Goal: Transaction & Acquisition: Complete application form

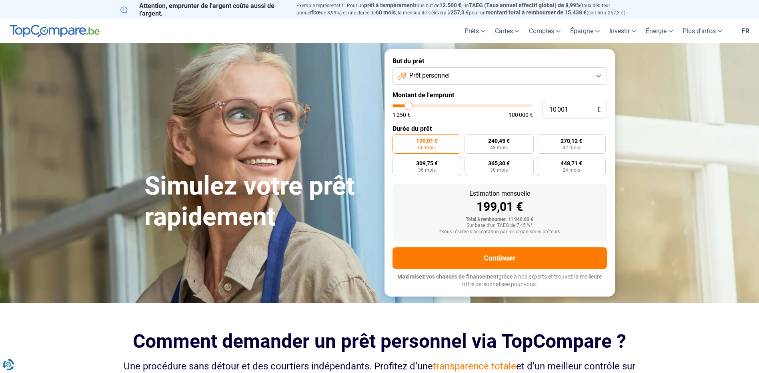
type input "8 500"
type input "8500"
type input "9 500"
type input "9500"
type input "10 000"
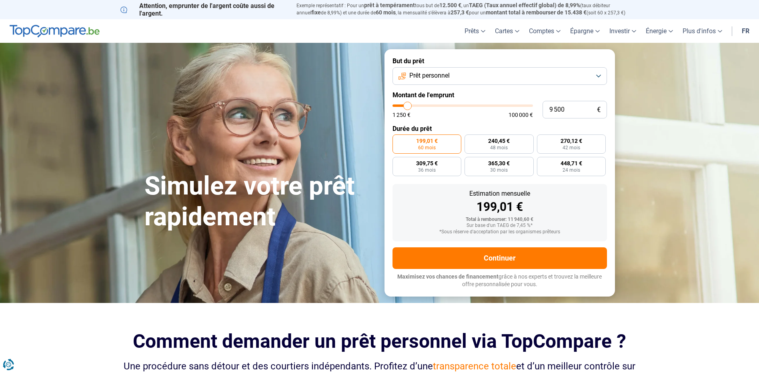
type input "10000"
type input "11 000"
type input "11000"
type input "11 250"
type input "11250"
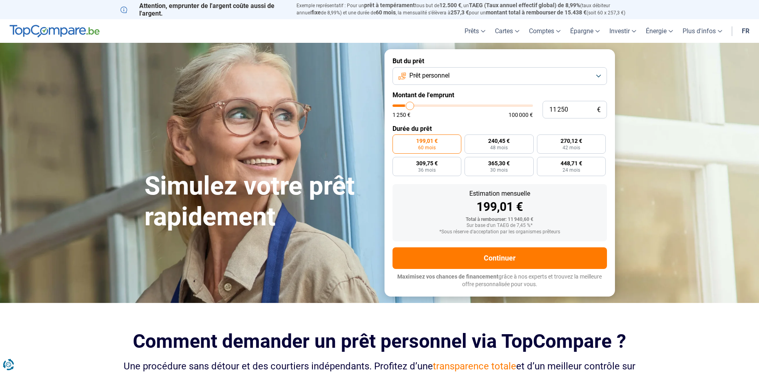
type input "11 500"
type input "11500"
type input "11 750"
type input "11750"
type input "12 000"
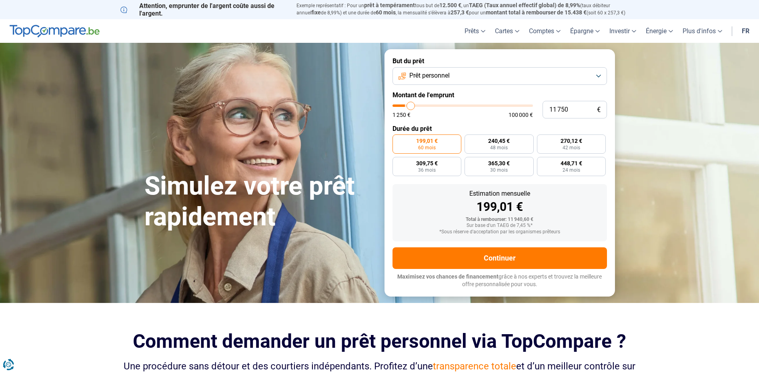
type input "12000"
type input "12 500"
type input "12500"
type input "12 750"
type input "12750"
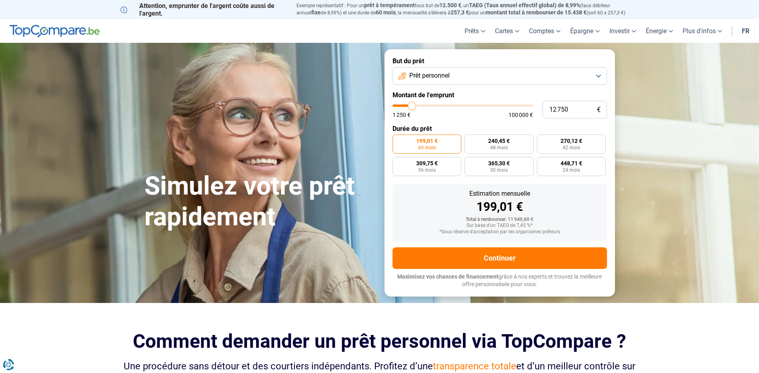
type input "13 000"
type input "13000"
type input "13 250"
type input "13250"
type input "13 500"
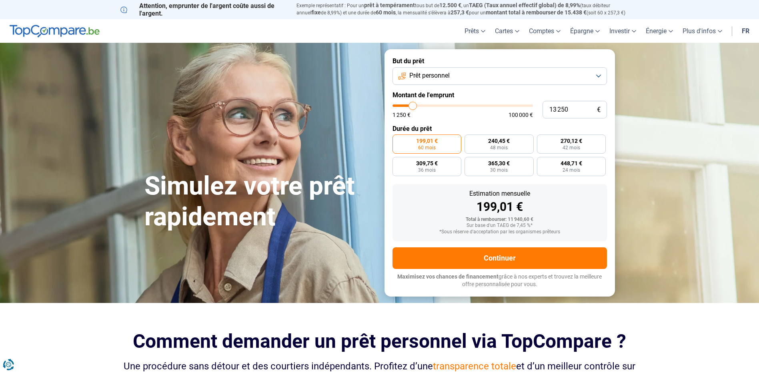
type input "13500"
type input "14 000"
type input "14000"
type input "14 250"
type input "14250"
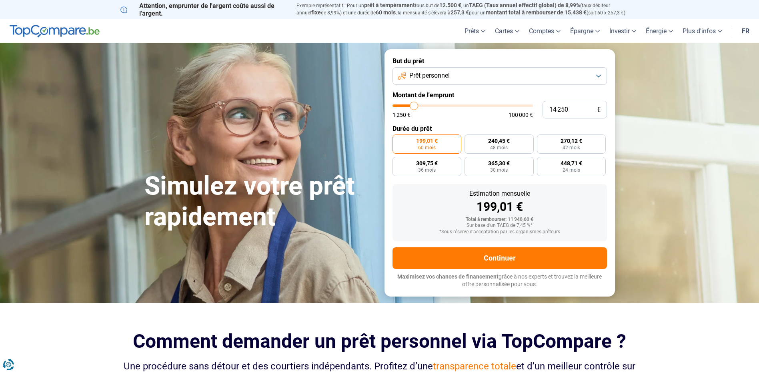
type input "14 750"
type input "14750"
type input "15 500"
type input "15500"
type input "16 000"
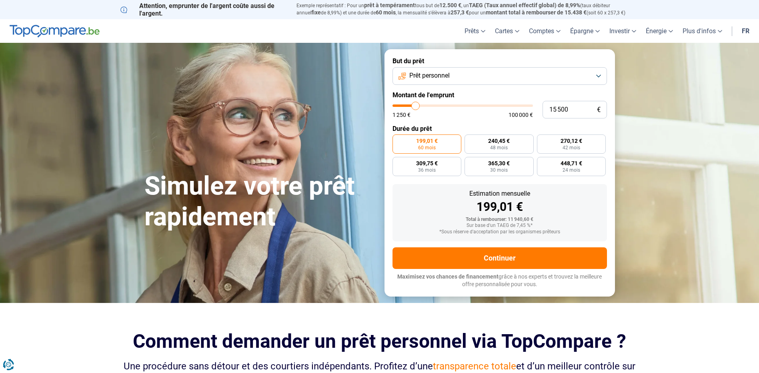
type input "16000"
type input "16 250"
type input "16250"
type input "16 500"
type input "16500"
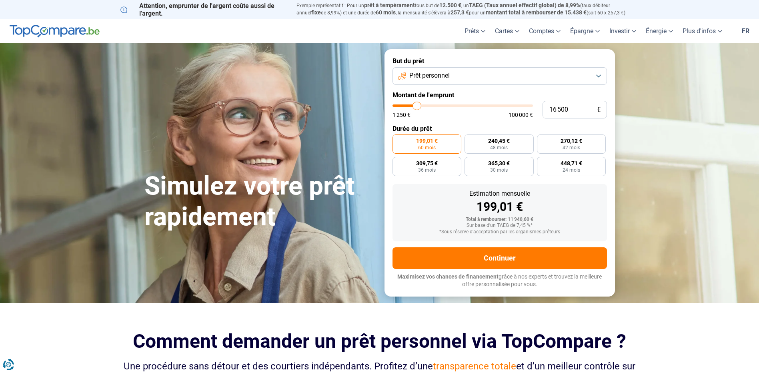
type input "17 250"
type input "17250"
type input "18 000"
type input "18000"
type input "18 500"
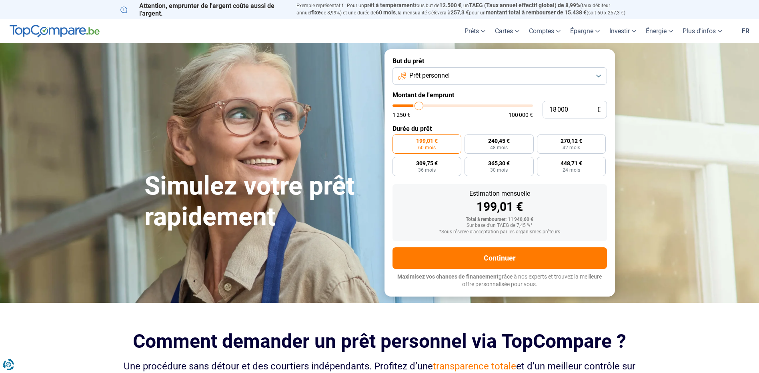
type input "18500"
type input "19 000"
type input "19000"
type input "20 000"
type input "20000"
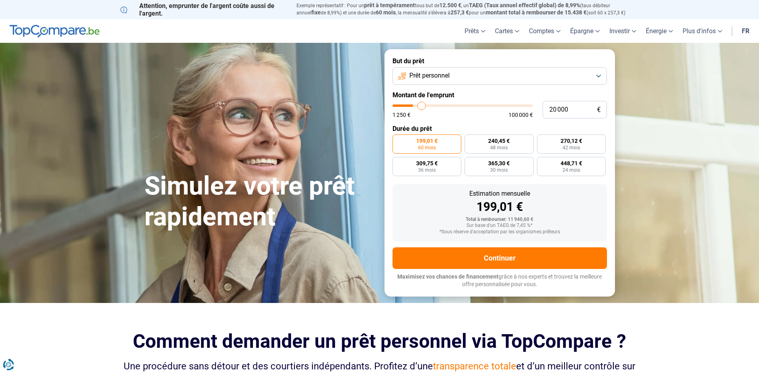
type input "21 250"
type input "21250"
type input "22 250"
type input "22250"
type input "22 750"
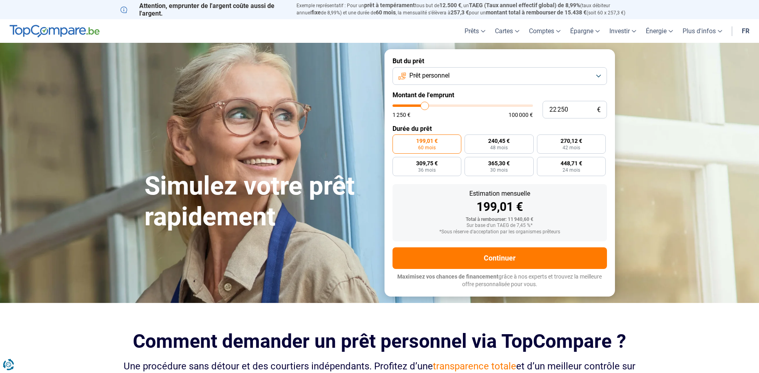
type input "22750"
type input "23 000"
type input "23000"
type input "23 250"
type input "23250"
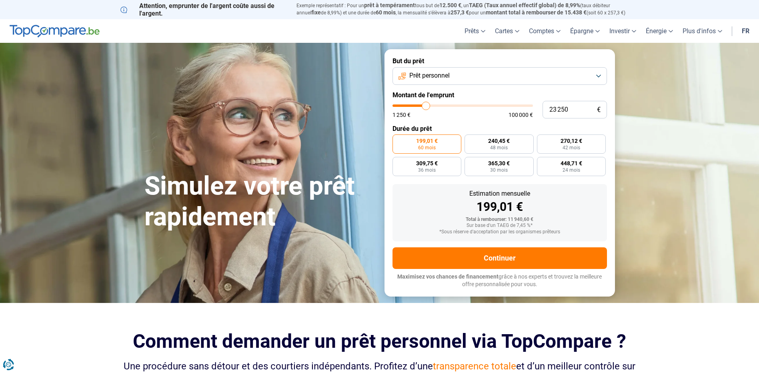
type input "23 750"
type input "23750"
type input "24 250"
type input "24250"
type input "24 500"
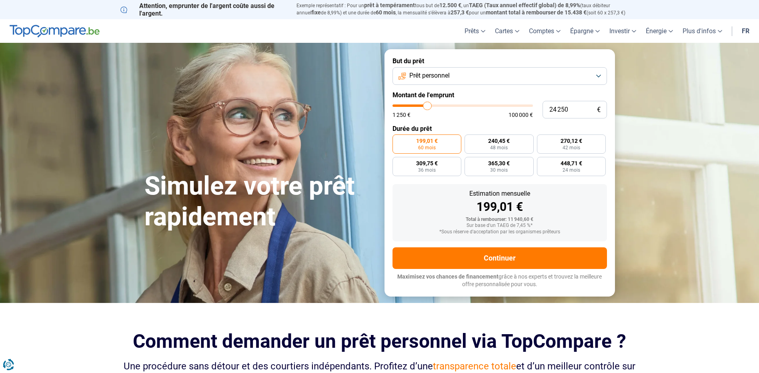
type input "24500"
type input "24 750"
type input "24750"
type input "25 000"
type input "25000"
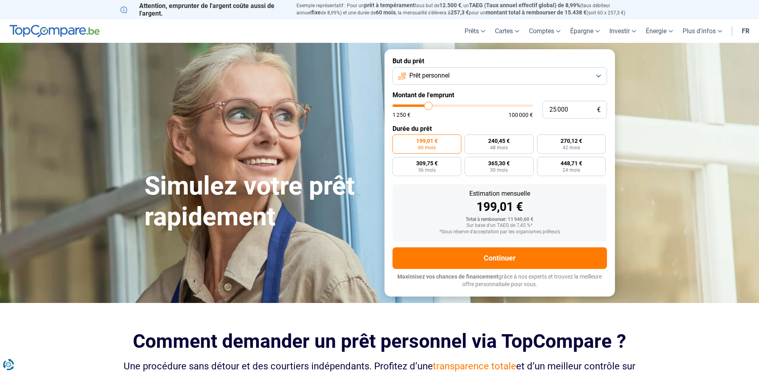
type input "26 000"
type input "26000"
type input "26 250"
type input "26250"
type input "26 500"
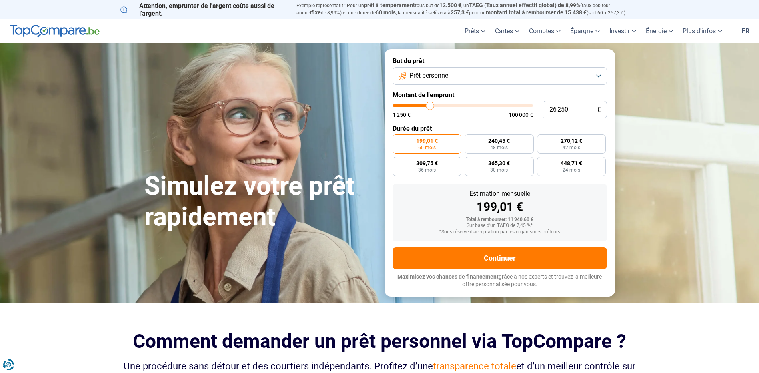
type input "26500"
type input "27 250"
type input "27250"
type input "27 750"
type input "27750"
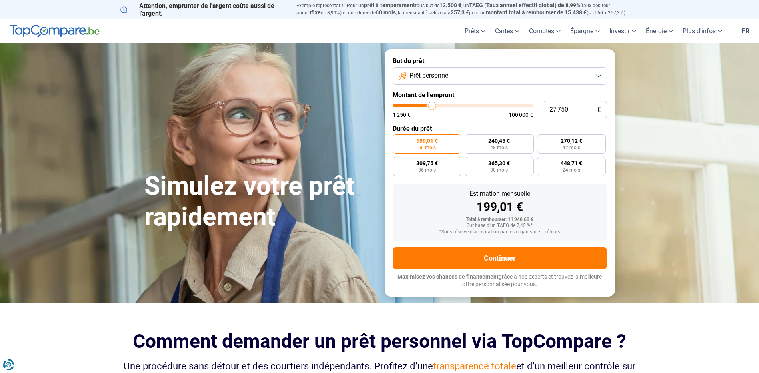
type input "29 000"
type input "29000"
type input "29 250"
type input "29250"
type input "29 500"
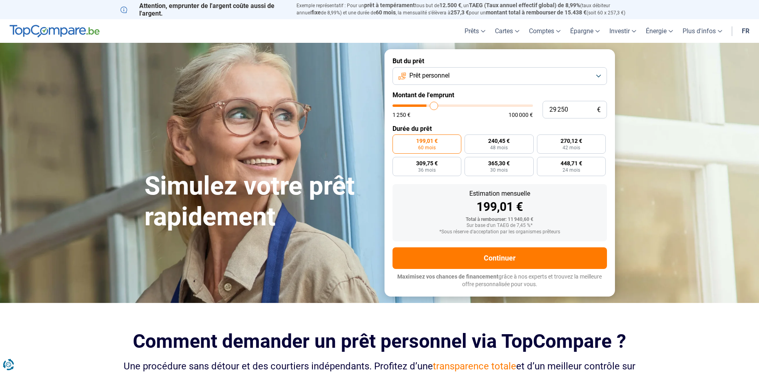
type input "29500"
type input "29 750"
type input "29750"
type input "30 250"
type input "30250"
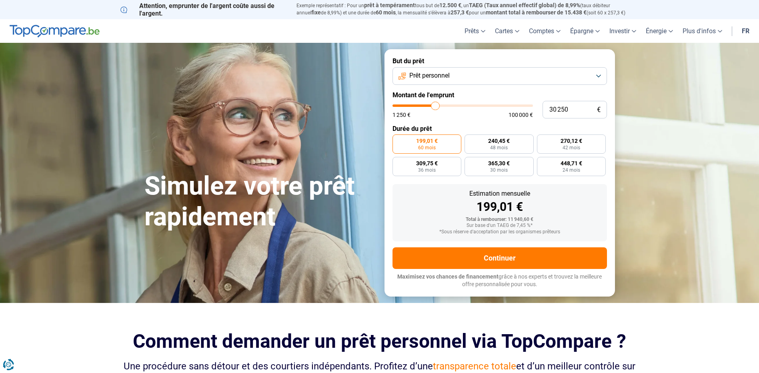
type input "30 500"
type input "30500"
type input "30 750"
type input "30750"
type input "31 000"
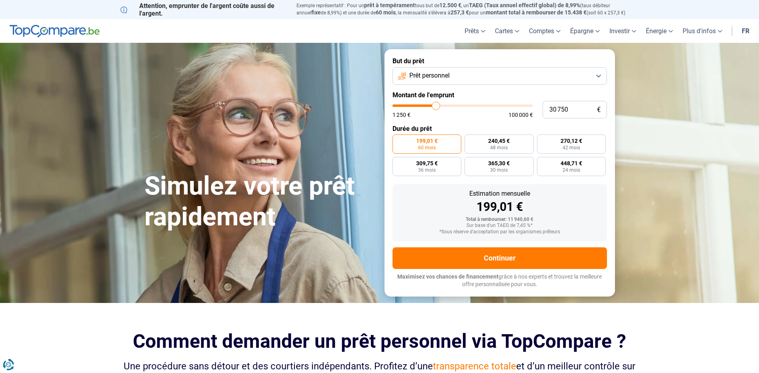
type input "31000"
type input "31 250"
type input "31250"
type input "32 000"
type input "32000"
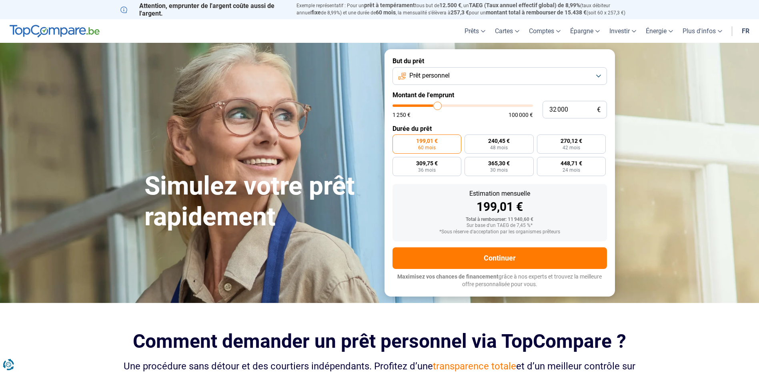
type input "32 250"
type input "32250"
type input "32 500"
type input "32500"
type input "32 750"
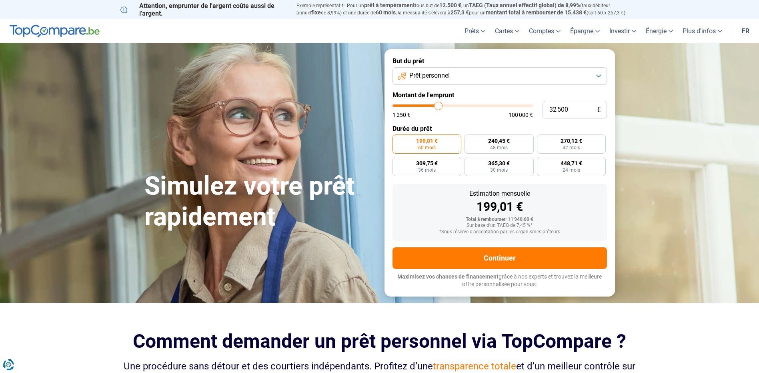
type input "32750"
type input "33 250"
type input "33250"
type input "33 500"
type input "33500"
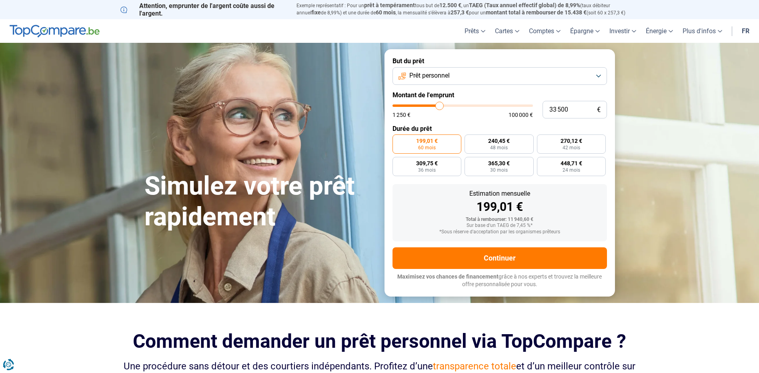
type input "33 750"
type input "33750"
type input "34 000"
type input "34000"
type input "34 250"
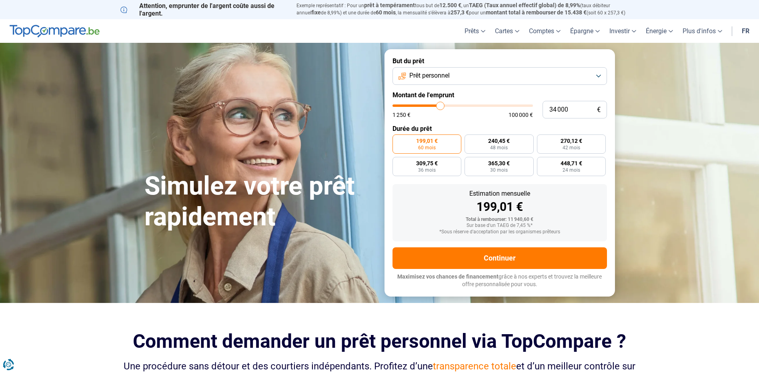
type input "34250"
type input "34 750"
type input "34750"
type input "35 000"
drag, startPoint x: 406, startPoint y: 108, endPoint x: 442, endPoint y: 112, distance: 36.3
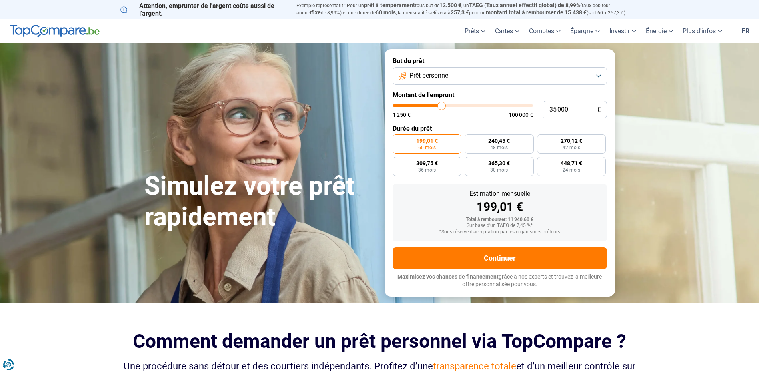
type input "35000"
click at [442, 107] on input "range" at bounding box center [462, 105] width 140 height 2
radio input "false"
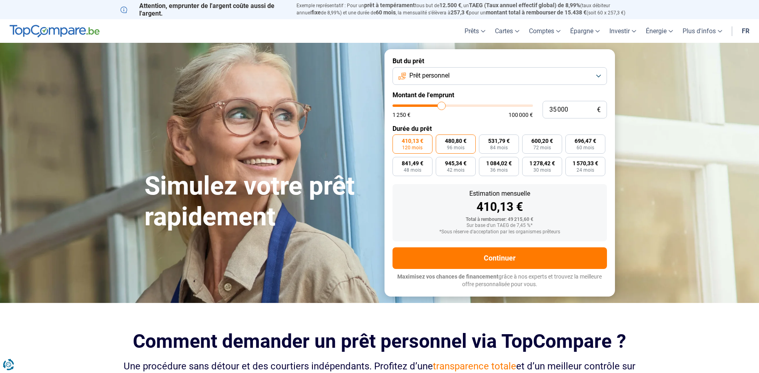
click at [460, 147] on span "96 mois" at bounding box center [456, 147] width 18 height 5
click at [441, 140] on input "480,80 € 96 mois" at bounding box center [438, 136] width 5 height 5
radio input "true"
click at [497, 146] on span "84 mois" at bounding box center [499, 147] width 18 height 5
click at [484, 140] on input "531,79 € 84 mois" at bounding box center [481, 136] width 5 height 5
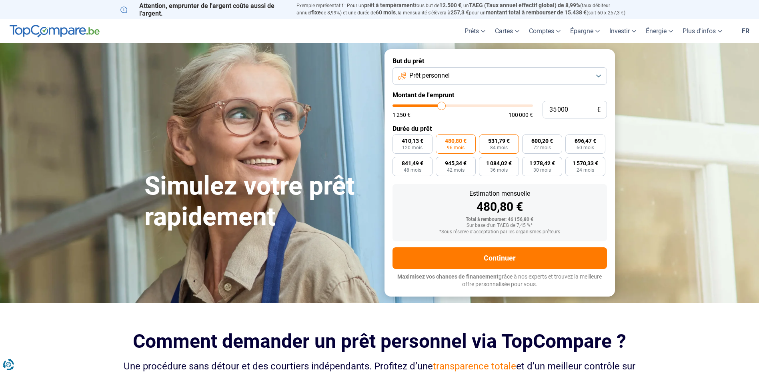
radio input "true"
click at [457, 146] on span "96 mois" at bounding box center [456, 147] width 18 height 5
click at [441, 140] on input "480,80 € 96 mois" at bounding box center [438, 136] width 5 height 5
radio input "true"
click at [488, 141] on span "531,79 €" at bounding box center [499, 141] width 22 height 6
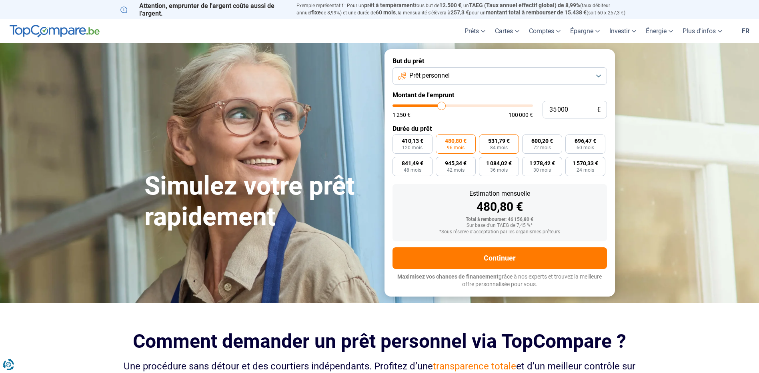
click at [484, 140] on input "531,79 € 84 mois" at bounding box center [481, 136] width 5 height 5
radio input "true"
click at [455, 144] on label "480,80 € 96 mois" at bounding box center [456, 143] width 40 height 19
click at [441, 140] on input "480,80 € 96 mois" at bounding box center [438, 136] width 5 height 5
radio input "true"
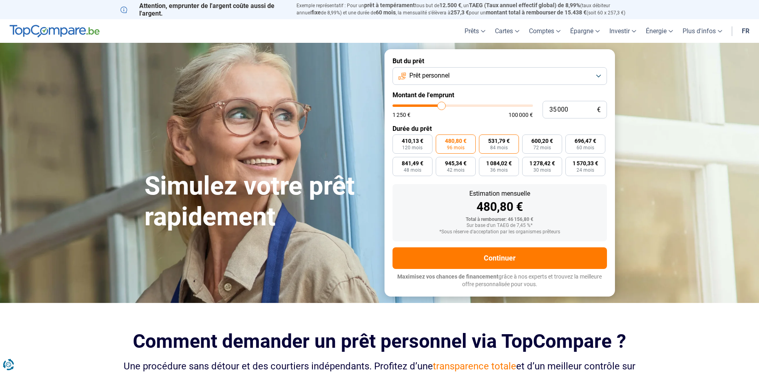
click at [490, 143] on span "531,79 €" at bounding box center [499, 141] width 22 height 6
click at [484, 140] on input "531,79 € 84 mois" at bounding box center [481, 136] width 5 height 5
radio input "true"
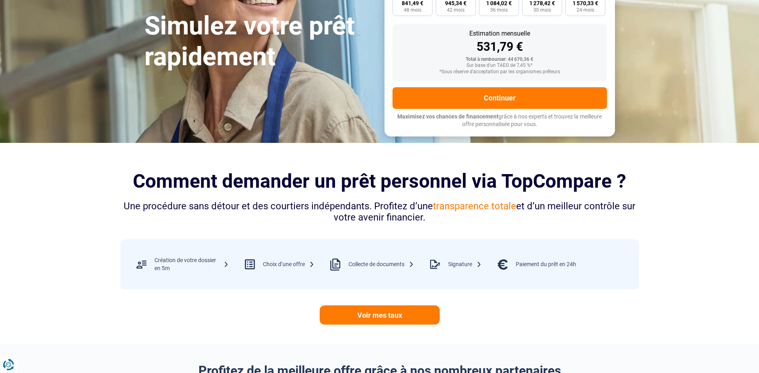
scroll to position [80, 0]
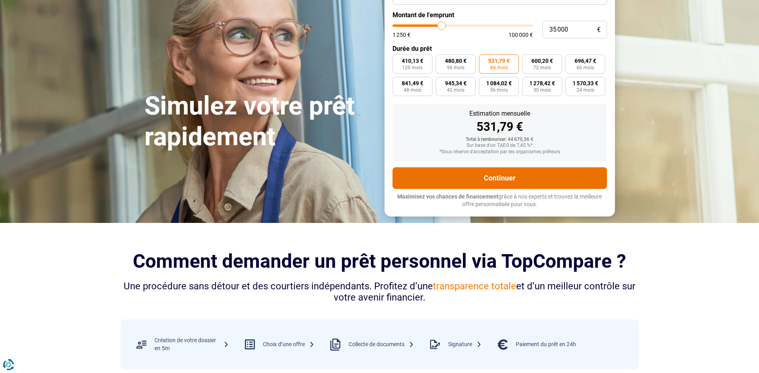
click at [469, 182] on button "Continuer" at bounding box center [499, 178] width 214 height 22
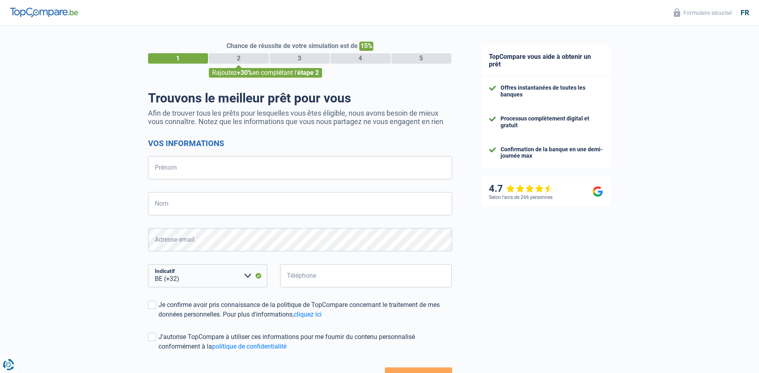
select select "32"
click at [290, 176] on input "Prénom" at bounding box center [300, 167] width 304 height 23
type input "edarazi"
type input "ESMAIL"
type input "485952688"
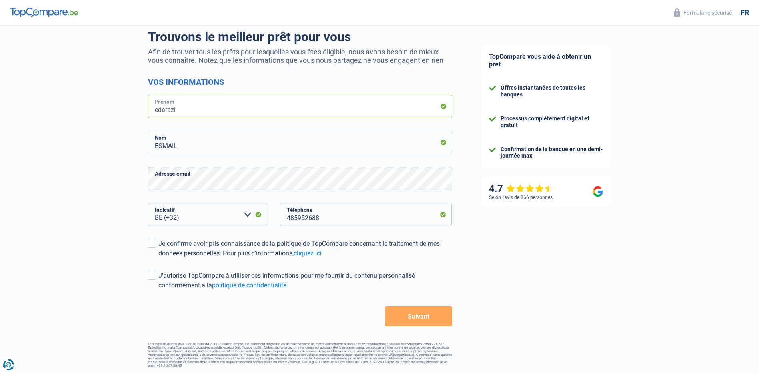
scroll to position [62, 0]
click at [154, 243] on span at bounding box center [152, 243] width 8 height 8
click at [158, 258] on input "Je confirme avoir pris connaissance de la politique de TopCompare concernant le…" at bounding box center [158, 258] width 0 height 0
click at [153, 276] on span at bounding box center [152, 275] width 8 height 8
click at [158, 290] on input "J'autorise TopCompare à utiliser ces informations pour me fournir du contenu pe…" at bounding box center [158, 290] width 0 height 0
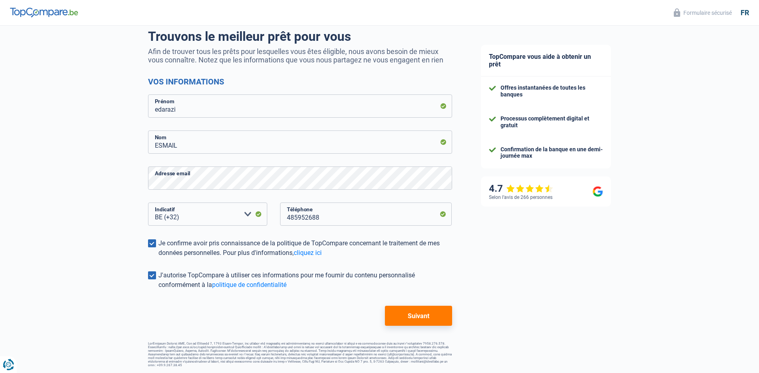
click at [412, 314] on button "Suivant" at bounding box center [418, 316] width 67 height 20
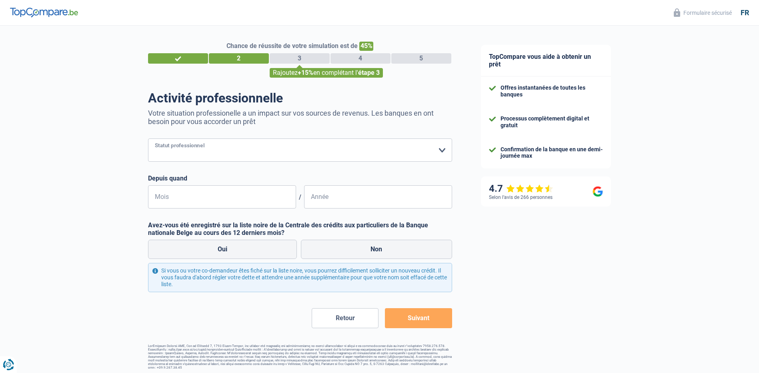
click at [442, 149] on select "Ouvrier Employé privé Employé public Invalide Indépendant Pensionné Chômeur Mut…" at bounding box center [300, 149] width 304 height 23
select select "worker"
click at [148, 139] on select "Ouvrier Employé privé Employé public Invalide Indépendant Pensionné Chômeur Mut…" at bounding box center [300, 149] width 304 height 23
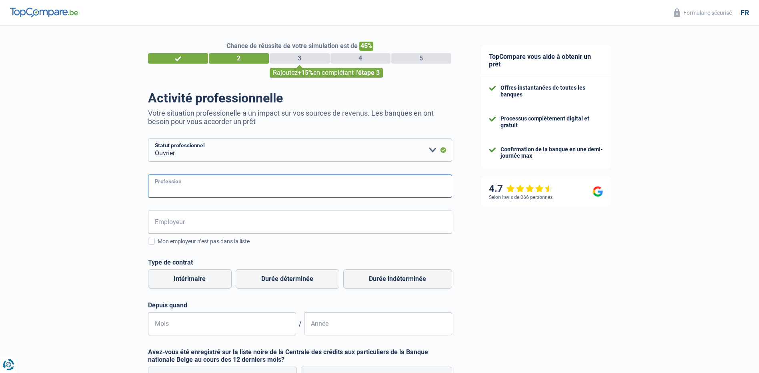
click at [324, 181] on input "Profession" at bounding box center [300, 185] width 304 height 23
type input "agent de gardiennage"
drag, startPoint x: 248, startPoint y: 229, endPoint x: 234, endPoint y: 220, distance: 16.5
click at [246, 228] on input "Employeur" at bounding box center [300, 221] width 304 height 23
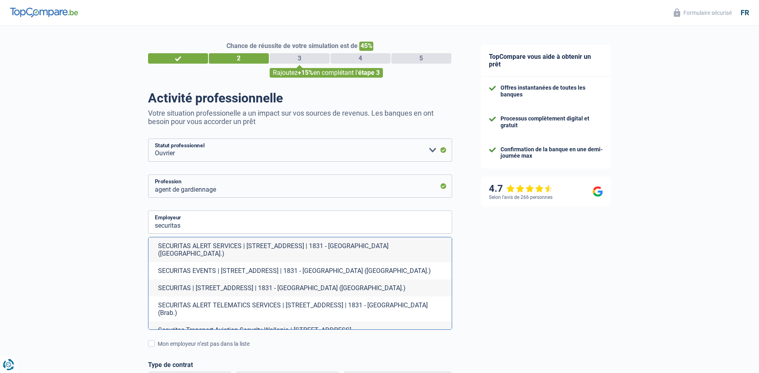
click at [136, 246] on div "Chance de réussite de votre simulation est de 45% 1 2 3 4 5 Rajoutez +15% en co…" at bounding box center [233, 311] width 466 height 579
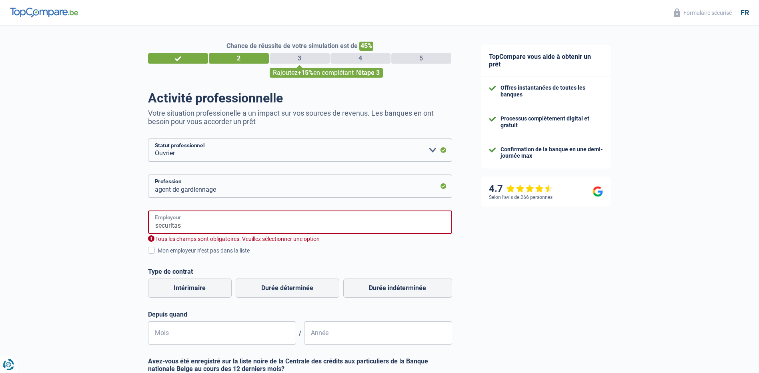
click at [188, 226] on input "securitas" at bounding box center [300, 221] width 304 height 23
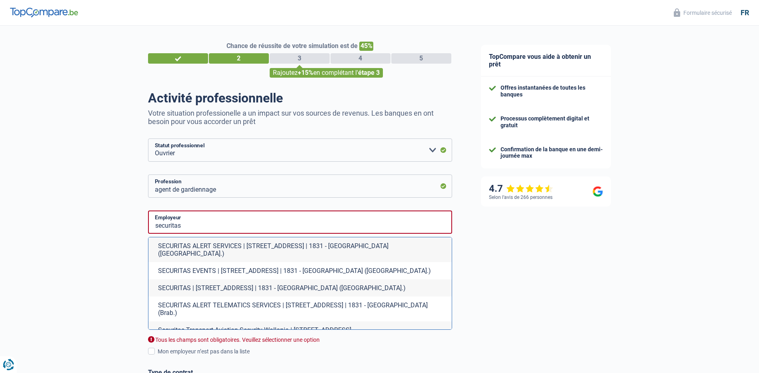
click at [278, 282] on li "SECURITAS | Kouterveldstraat, 7A | 1831 - Machelen (Brab.)" at bounding box center [299, 287] width 303 height 17
type input "SECURITAS | Kouterveldstraat, 7A | 1831 - Machelen (Brab.)"
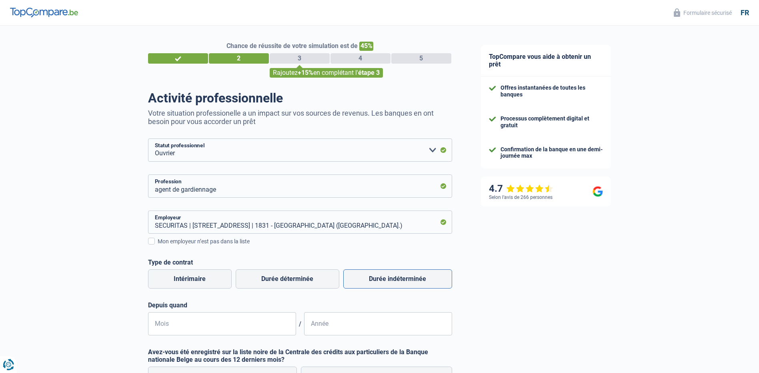
click at [370, 278] on label "Durée indéterminée" at bounding box center [397, 278] width 109 height 19
click at [370, 278] on input "Durée indéterminée" at bounding box center [397, 278] width 109 height 19
radio input "true"
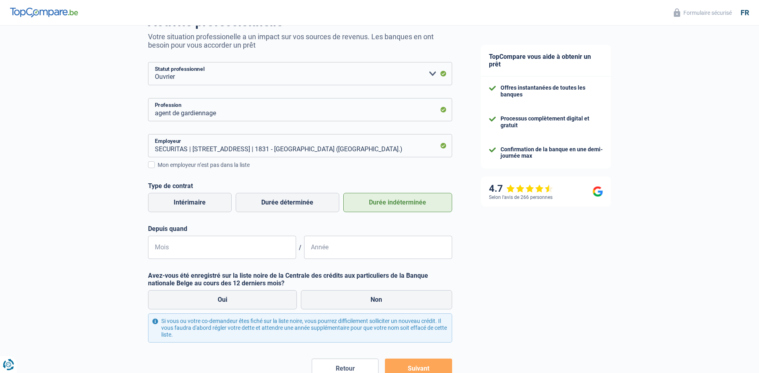
scroll to position [80, 0]
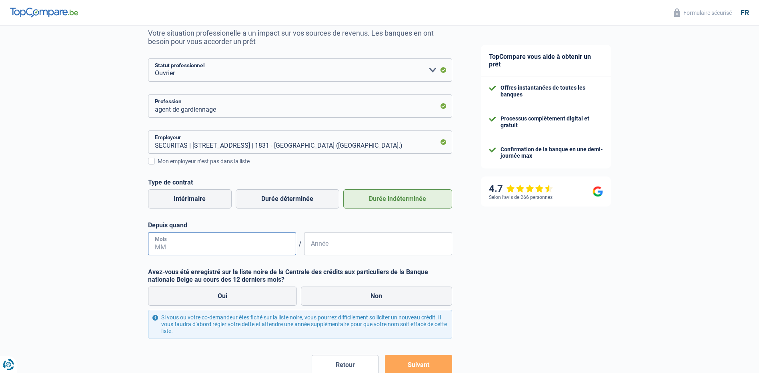
click at [238, 247] on input "Mois" at bounding box center [222, 243] width 148 height 23
type input "09"
type input "2016"
click at [327, 293] on label "Non" at bounding box center [376, 295] width 151 height 19
click at [327, 293] on input "Non" at bounding box center [376, 295] width 151 height 19
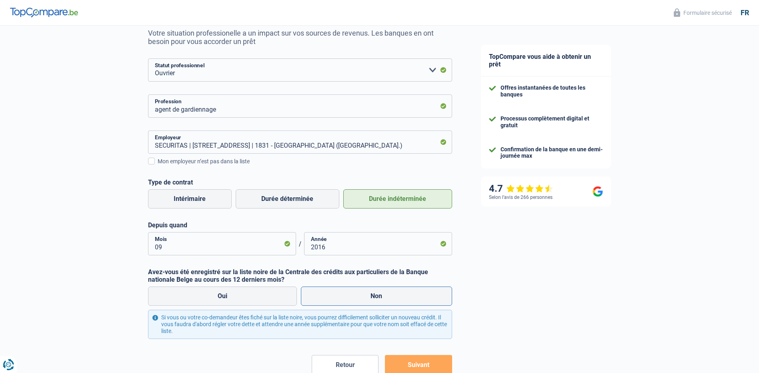
radio input "true"
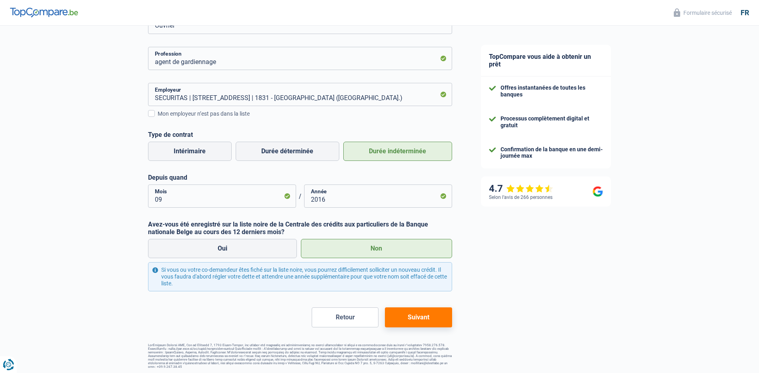
scroll to position [129, 0]
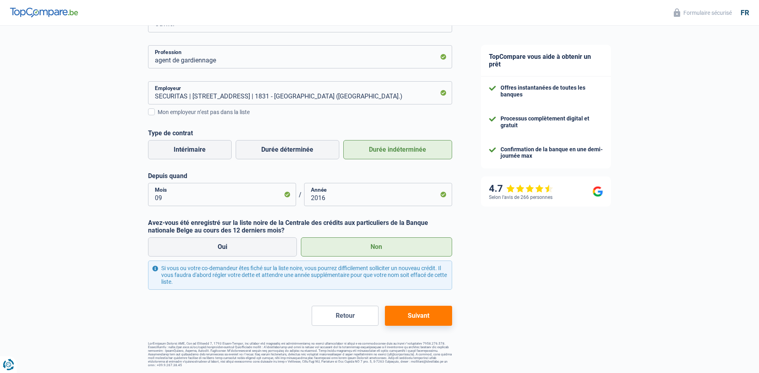
click at [425, 319] on button "Suivant" at bounding box center [418, 316] width 67 height 20
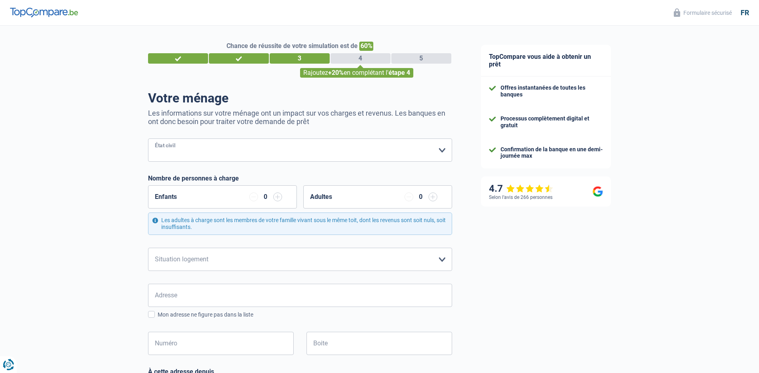
click at [408, 150] on select "Célibataire Marié(e) Cohabitant(e) légal(e) Divorcé(e) Veuf(ve) Séparé (de fait…" at bounding box center [300, 149] width 304 height 23
select select "married"
click at [148, 139] on select "Célibataire Marié(e) Cohabitant(e) légal(e) Divorcé(e) Veuf(ve) Séparé (de fait…" at bounding box center [300, 149] width 304 height 23
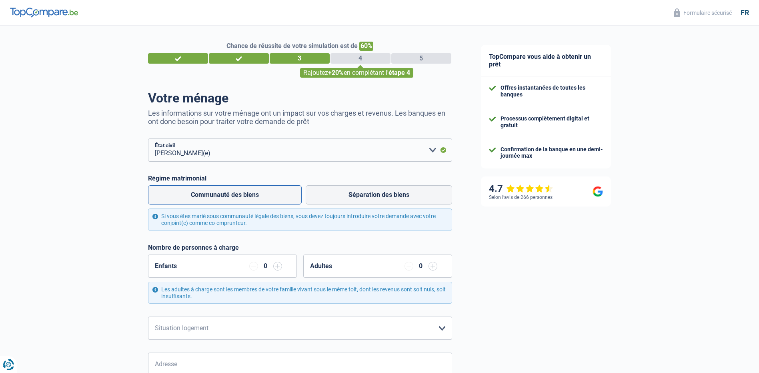
click at [265, 196] on label "Communauté des biens" at bounding box center [225, 194] width 154 height 19
click at [265, 196] on input "Communauté des biens" at bounding box center [225, 194] width 154 height 19
radio input "true"
click at [279, 267] on input "button" at bounding box center [277, 266] width 9 height 9
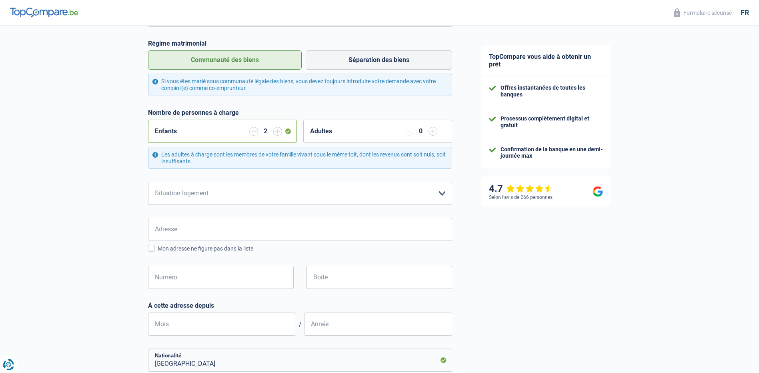
scroll to position [160, 0]
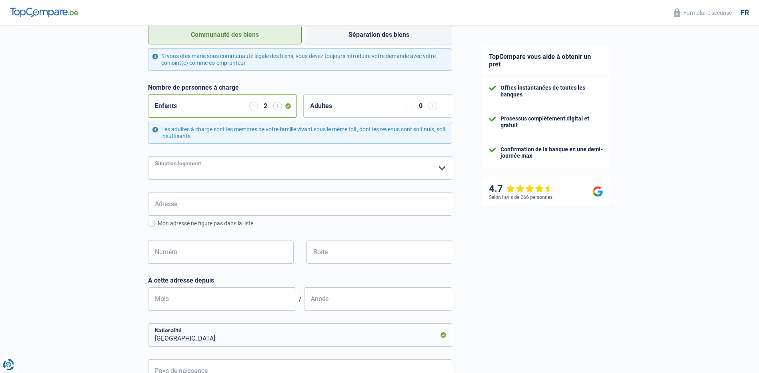
click at [441, 168] on select "Locataire Propriétaire avec prêt hypothécaire Propriétaire sans prêt hypothécai…" at bounding box center [300, 167] width 304 height 23
select select "ownerWithMortgage"
click at [148, 157] on select "Locataire Propriétaire avec prêt hypothécaire Propriétaire sans prêt hypothécai…" at bounding box center [300, 167] width 304 height 23
click at [274, 200] on input "Adresse" at bounding box center [300, 203] width 304 height 23
type input "avenue mutsaard 80 b14"
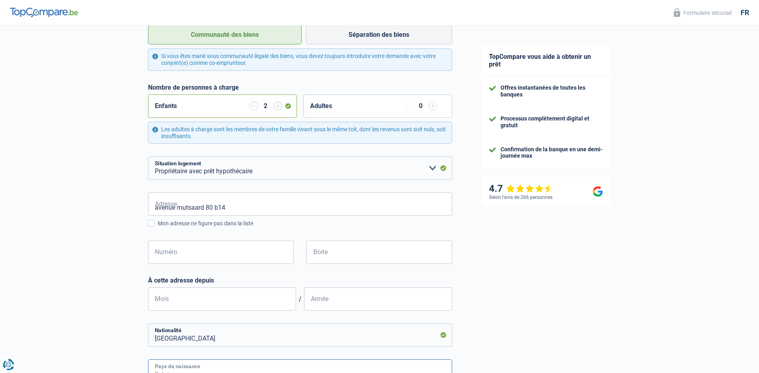
type input "Belgium"
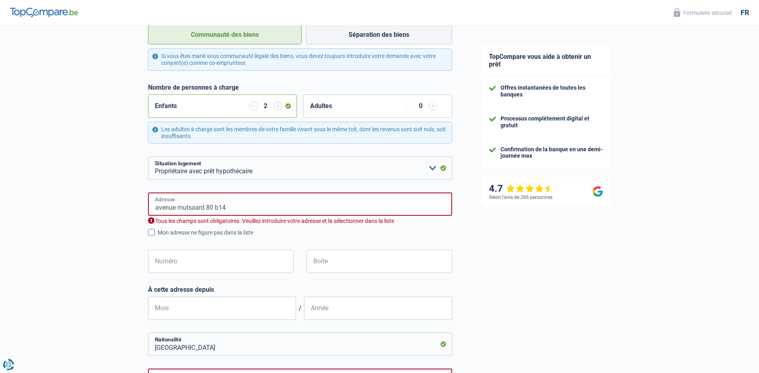
type input "Belgium"
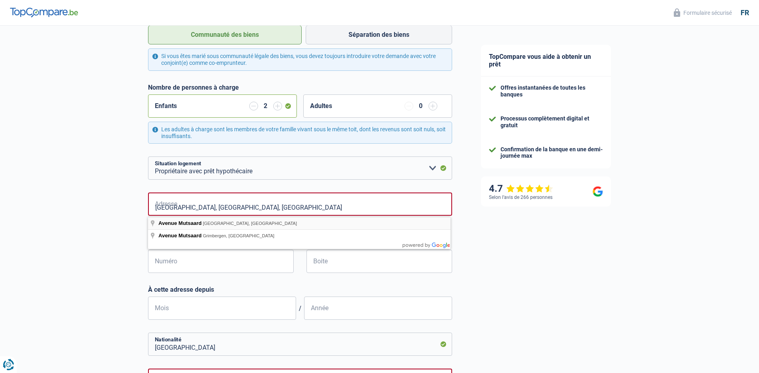
type input "Avenue Mutsaard, 1020, Bruxelles, BE"
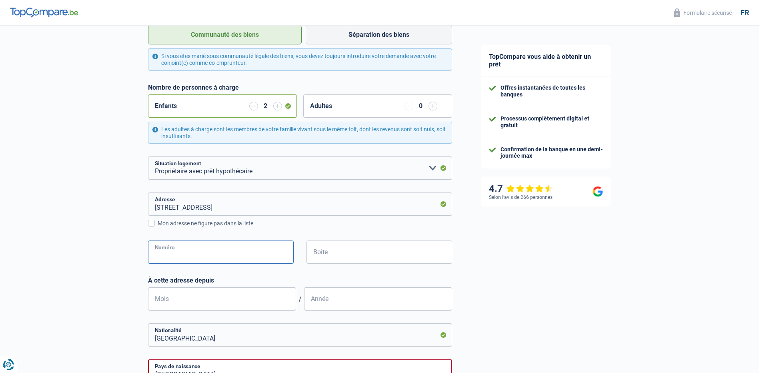
click at [182, 256] on input "Numéro" at bounding box center [221, 251] width 146 height 23
type input "80"
click at [320, 257] on input "Boite" at bounding box center [379, 251] width 146 height 23
type input "14"
click at [189, 302] on input "Mois" at bounding box center [222, 298] width 148 height 23
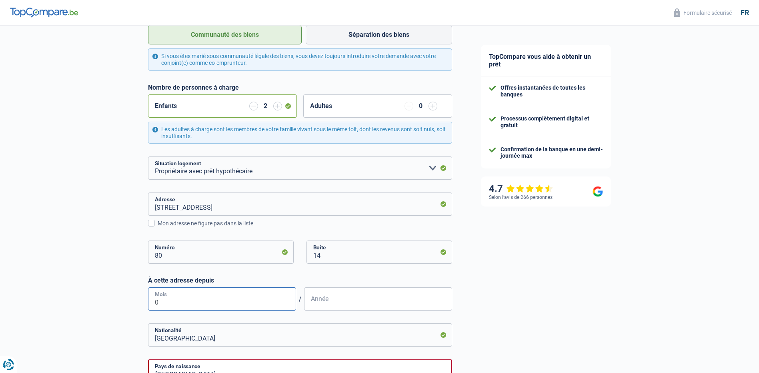
type input "06"
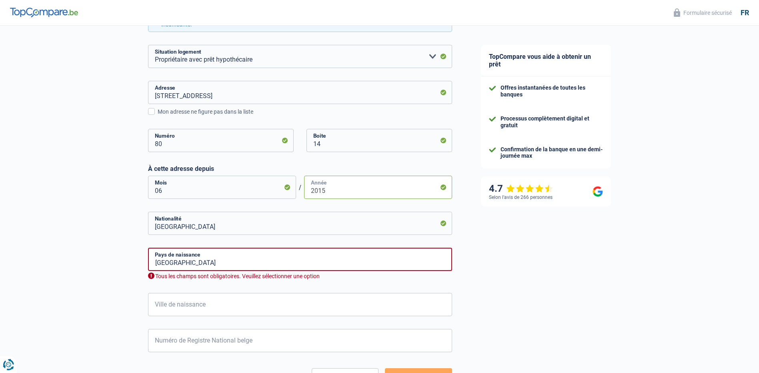
scroll to position [320, 0]
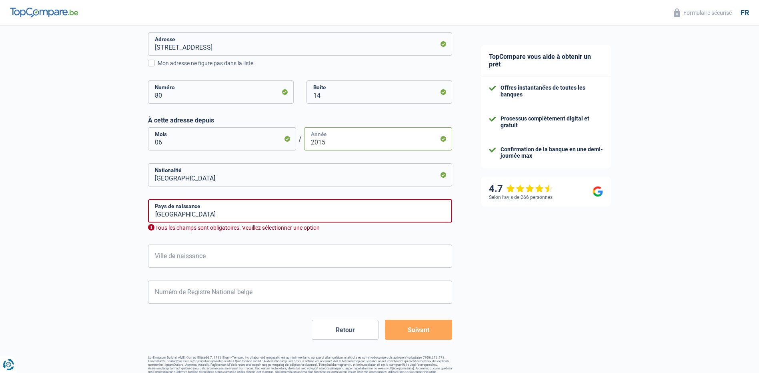
type input "2015"
click at [179, 260] on input "Ville de naissance" at bounding box center [300, 255] width 304 height 23
type input "bruxelles"
click at [168, 293] on input "Numéro de Registre National belge" at bounding box center [300, 291] width 304 height 23
type input "83.06.15-137.34"
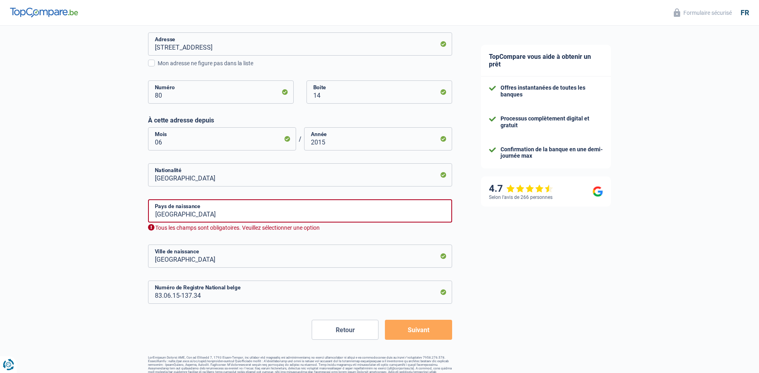
click at [441, 325] on button "Suivant" at bounding box center [418, 330] width 67 height 20
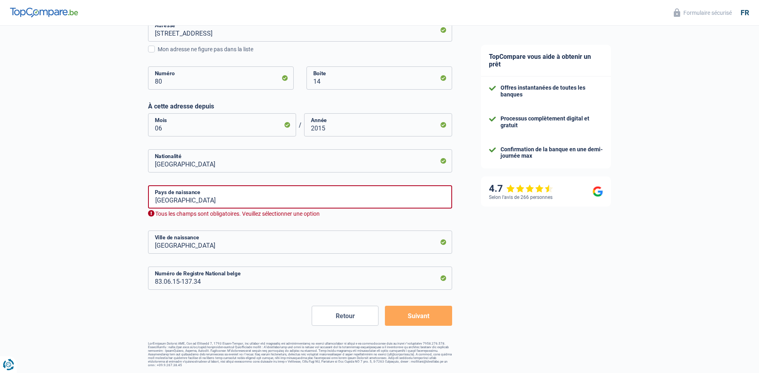
click at [415, 316] on button "Suivant" at bounding box center [418, 316] width 67 height 20
click at [345, 200] on input "Belgium" at bounding box center [300, 196] width 304 height 23
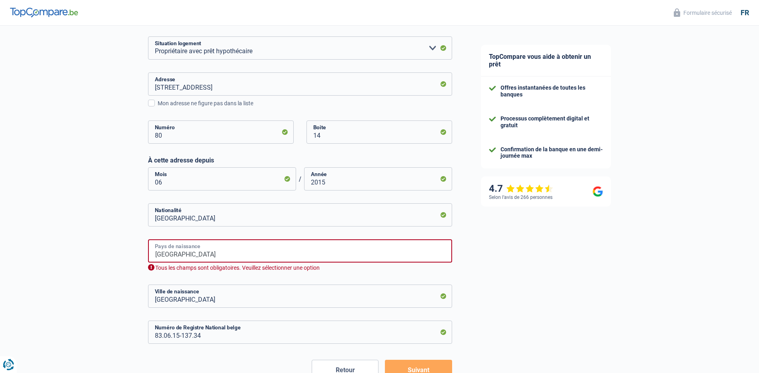
scroll to position [320, 0]
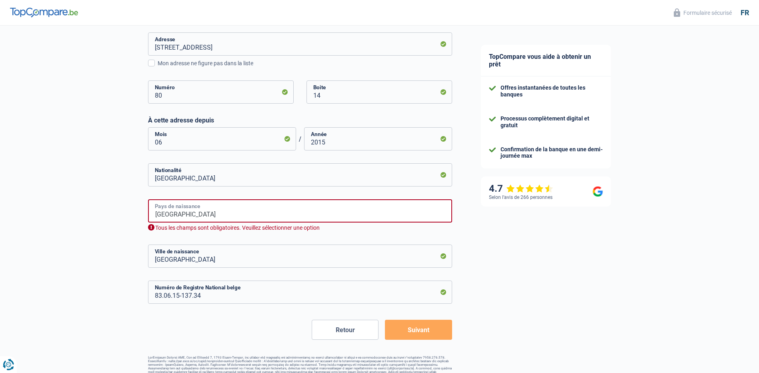
click at [340, 212] on input "Belgium" at bounding box center [300, 210] width 304 height 23
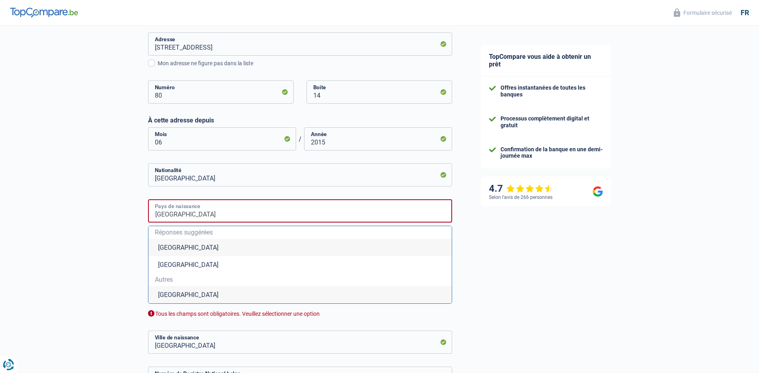
type input "Belgique"
click at [227, 250] on li "Belgique" at bounding box center [299, 247] width 303 height 17
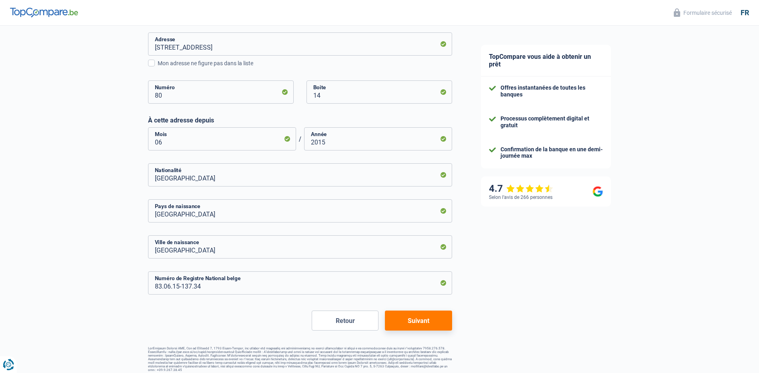
click at [402, 323] on button "Suivant" at bounding box center [418, 320] width 67 height 20
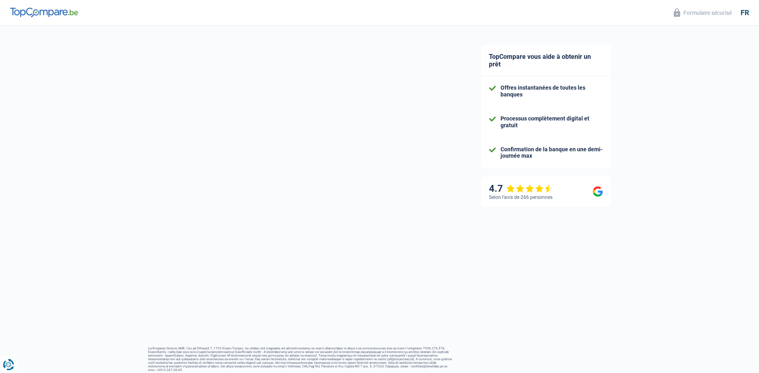
select select "familyAllowances"
select select "netSalary"
select select "mortgage"
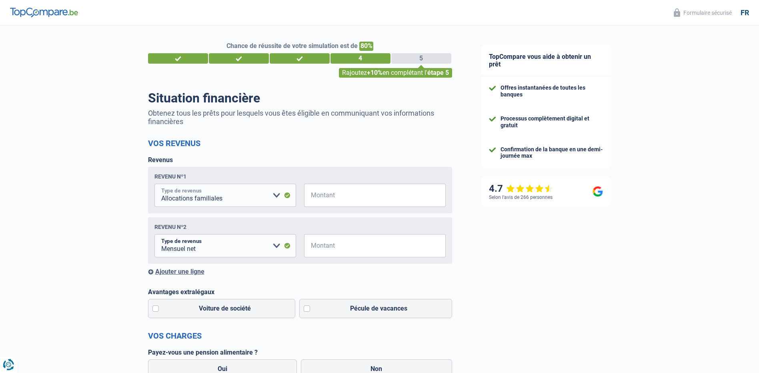
click at [275, 195] on select "Allocation d'handicap Allocations chômage Allocations familiales Chèques repas …" at bounding box center [225, 195] width 142 height 23
click at [343, 191] on input "Montant" at bounding box center [380, 195] width 132 height 23
type input "200"
click at [277, 250] on select "Allocation d'handicap Allocations chômage Allocations familiales Chèques repas …" at bounding box center [225, 245] width 142 height 23
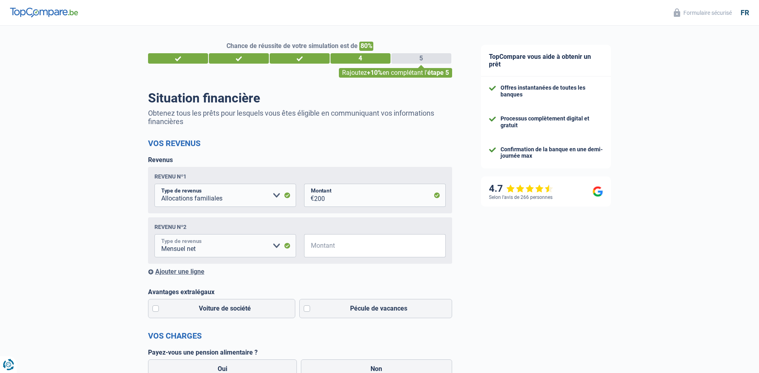
click at [277, 250] on select "Allocation d'handicap Allocations chômage Allocations familiales Chèques repas …" at bounding box center [225, 245] width 142 height 23
click at [315, 250] on input "Montant" at bounding box center [380, 245] width 132 height 23
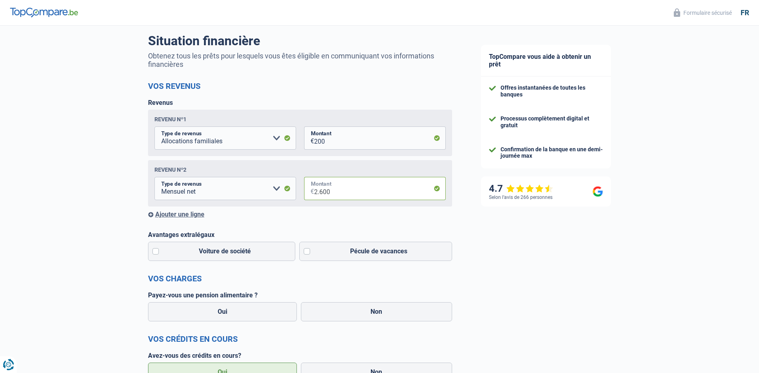
scroll to position [80, 0]
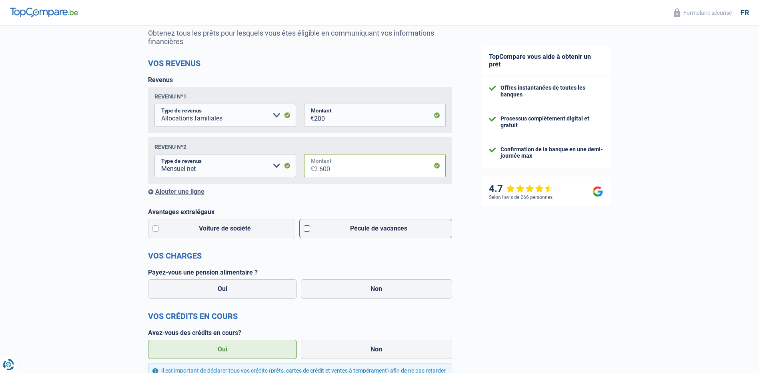
type input "2.600"
click at [306, 232] on label "Pécule de vacances" at bounding box center [375, 228] width 153 height 19
click at [306, 232] on input "Pécule de vacances" at bounding box center [375, 228] width 153 height 19
checkbox input "true"
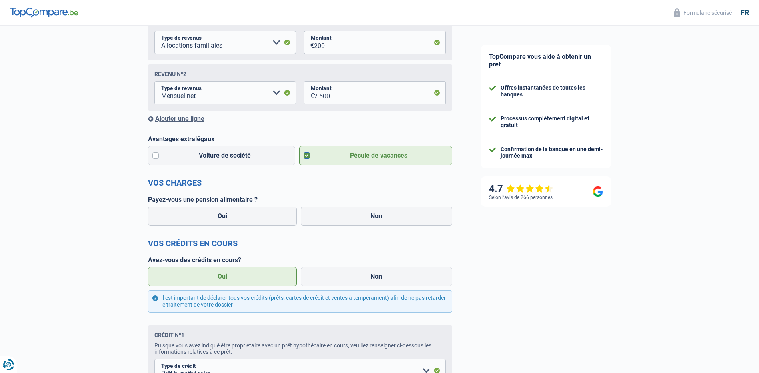
scroll to position [160, 0]
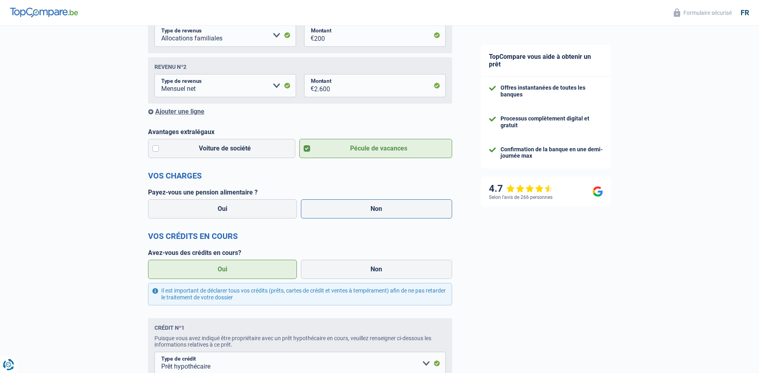
click at [418, 214] on label "Non" at bounding box center [376, 208] width 151 height 19
click at [418, 214] on input "Non" at bounding box center [376, 208] width 151 height 19
radio input "true"
click at [282, 269] on label "Oui" at bounding box center [222, 269] width 149 height 19
click at [282, 269] on input "Oui" at bounding box center [222, 269] width 149 height 19
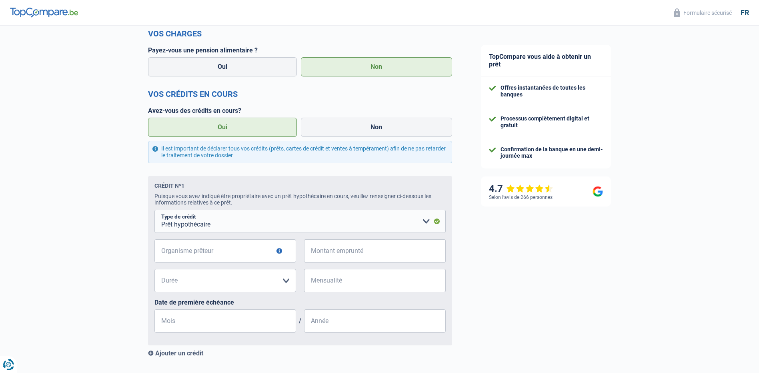
scroll to position [320, 0]
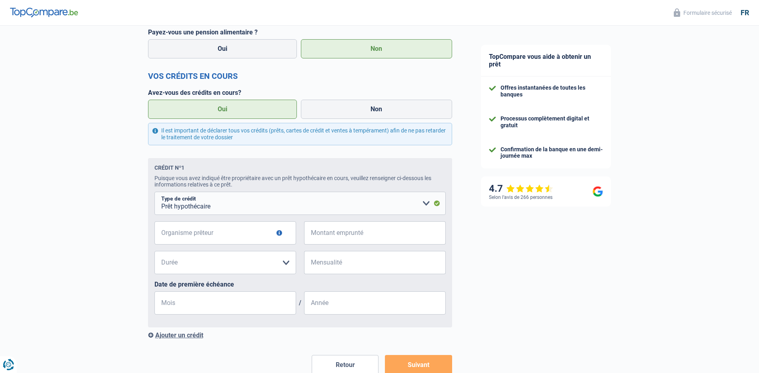
click at [278, 236] on button "button" at bounding box center [279, 233] width 6 height 6
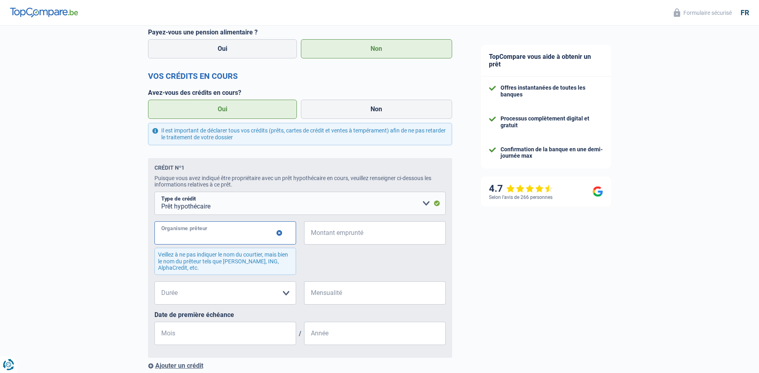
click at [239, 234] on input "Organisme prêteur" at bounding box center [225, 232] width 142 height 23
type input "fortis"
click at [316, 238] on input "Montant emprunté" at bounding box center [380, 232] width 132 height 23
type input "156.000"
click at [286, 296] on select "120 mois 180 mois 240 mois 300 mois 360 mois 420 mois Veuillez sélectionner une…" at bounding box center [225, 292] width 142 height 23
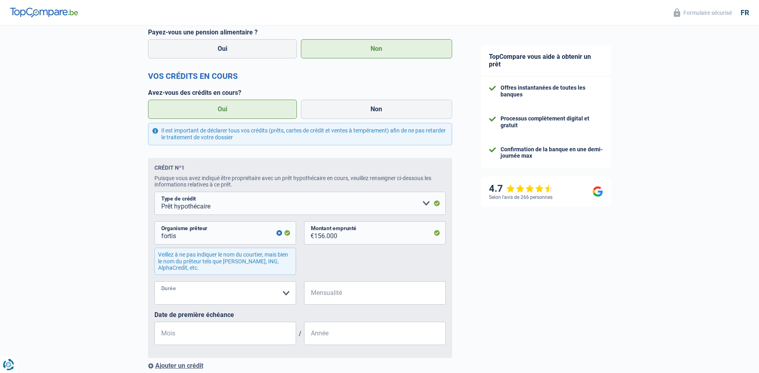
click at [284, 295] on select "120 mois 180 mois 240 mois 300 mois 360 mois 420 mois Veuillez sélectionner une…" at bounding box center [225, 292] width 142 height 23
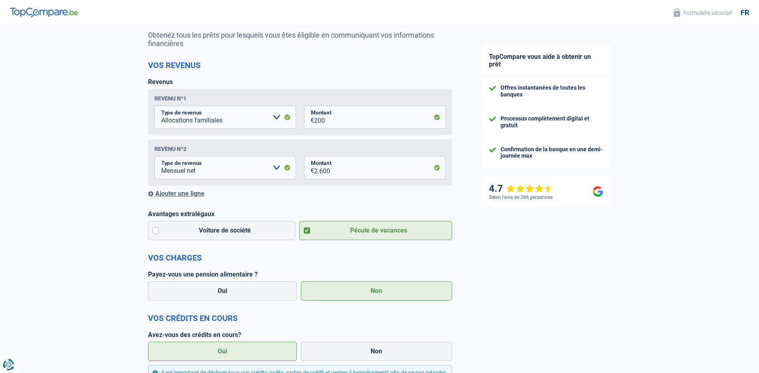
scroll to position [0, 0]
